Goal: Transaction & Acquisition: Download file/media

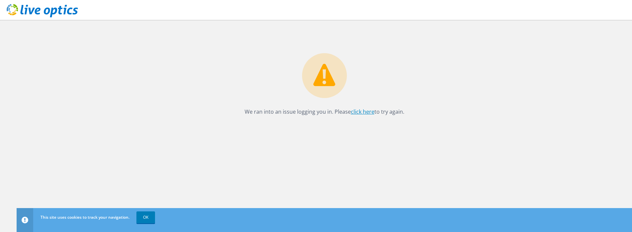
click at [363, 112] on link "click here" at bounding box center [363, 111] width 24 height 7
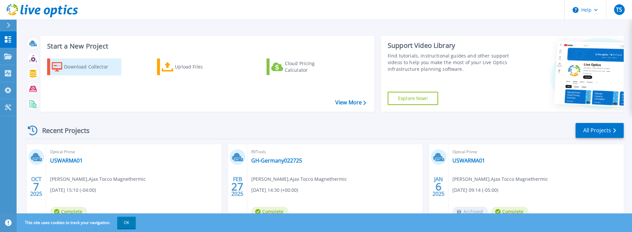
click at [82, 66] on div "Download Collector" at bounding box center [90, 66] width 53 height 13
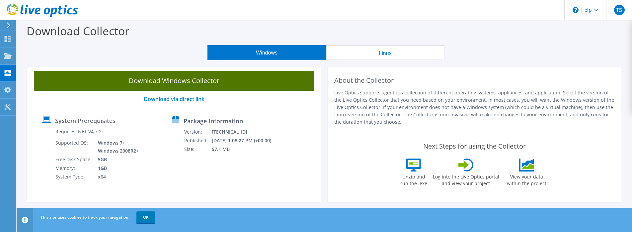
click at [180, 81] on link "Download Windows Collector" at bounding box center [174, 81] width 280 height 20
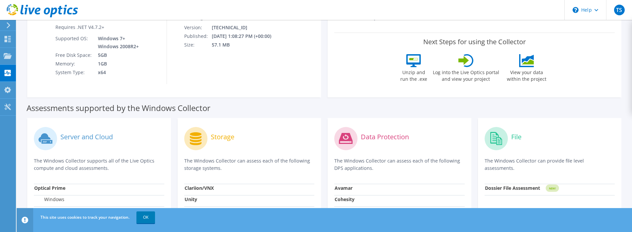
scroll to position [139, 0]
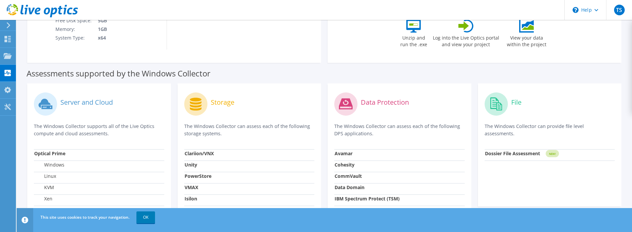
click at [84, 102] on label "Server and Cloud" at bounding box center [86, 102] width 52 height 7
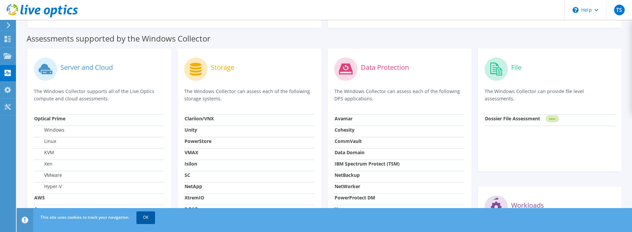
click at [143, 215] on link "OK" at bounding box center [145, 217] width 19 height 12
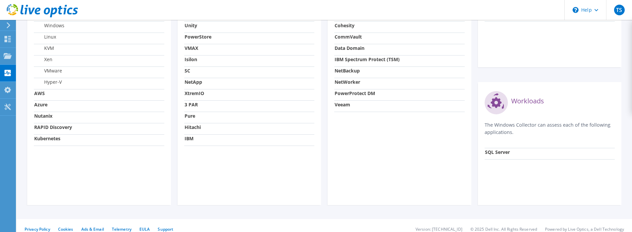
scroll to position [208, 0]
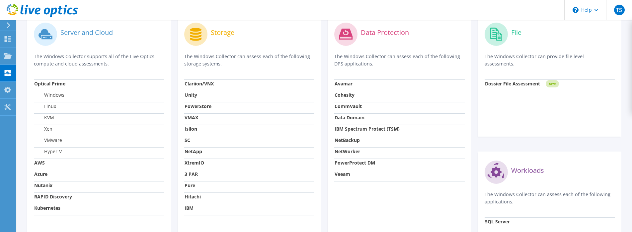
click at [53, 139] on label "VMware" at bounding box center [48, 140] width 28 height 7
click at [57, 83] on strong "Optical Prime" at bounding box center [49, 83] width 31 height 6
click at [101, 34] on label "Server and Cloud" at bounding box center [86, 32] width 52 height 7
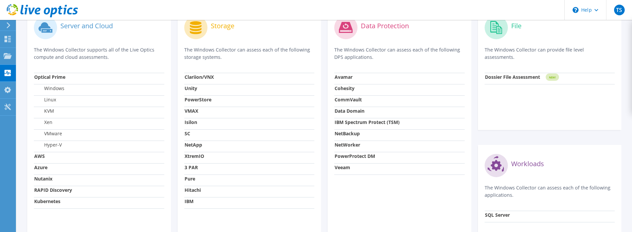
scroll to position [146, 0]
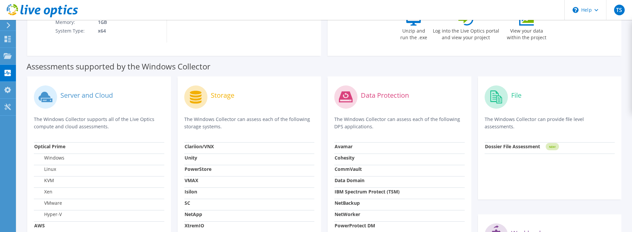
click at [87, 95] on label "Server and Cloud" at bounding box center [86, 95] width 52 height 7
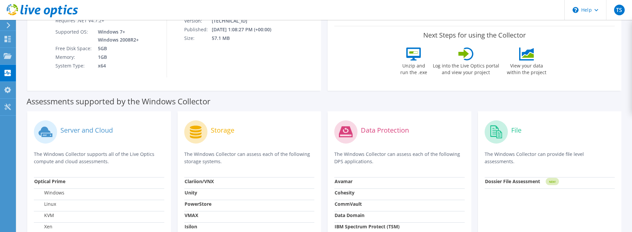
scroll to position [76, 0]
